Goal: Browse casually: Explore the website without a specific task or goal

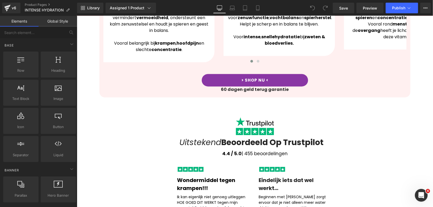
scroll to position [857, 0]
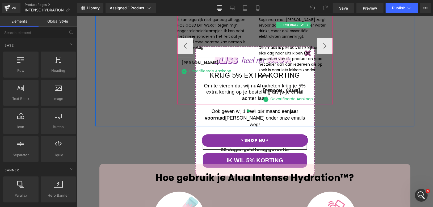
click at [305, 56] on div "De smaak is perfect, en ik kijk er echt elke dag naar uit! Ik ben fan geworden …" at bounding box center [293, 62] width 69 height 34
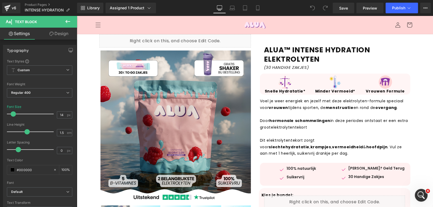
scroll to position [0, 0]
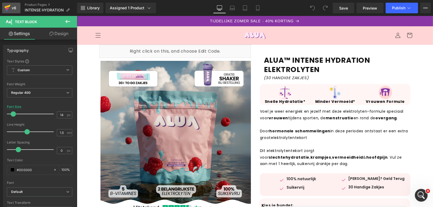
click at [10, 7] on icon at bounding box center [7, 7] width 6 height 13
